Goal: Go to known website: Access a specific website the user already knows

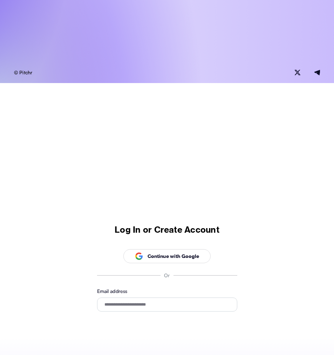
scroll to position [276, 0]
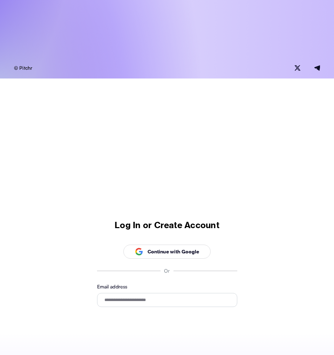
click at [180, 253] on p "Continue with Google" at bounding box center [173, 251] width 52 height 7
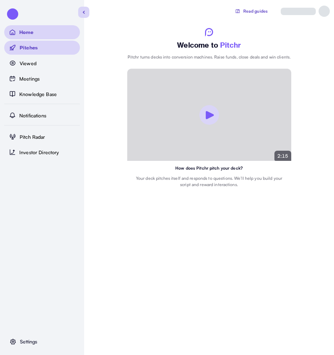
click at [25, 48] on p "Pitches" at bounding box center [29, 47] width 18 height 7
